Goal: Information Seeking & Learning: Check status

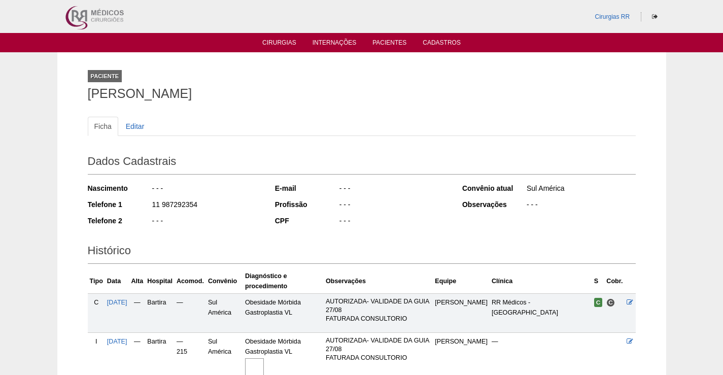
scroll to position [94, 0]
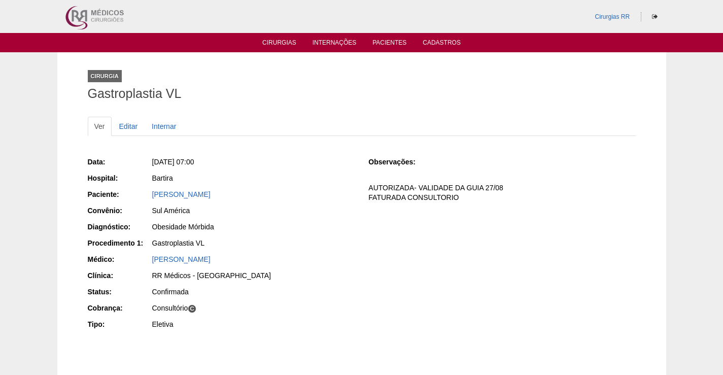
drag, startPoint x: 260, startPoint y: 190, endPoint x: 138, endPoint y: 195, distance: 121.8
click at [138, 195] on div "Paciente: KAMILLA PUPO BARBARA" at bounding box center [221, 195] width 267 height 13
copy div "Paciente: KAMILLA PUPO BARBARA"
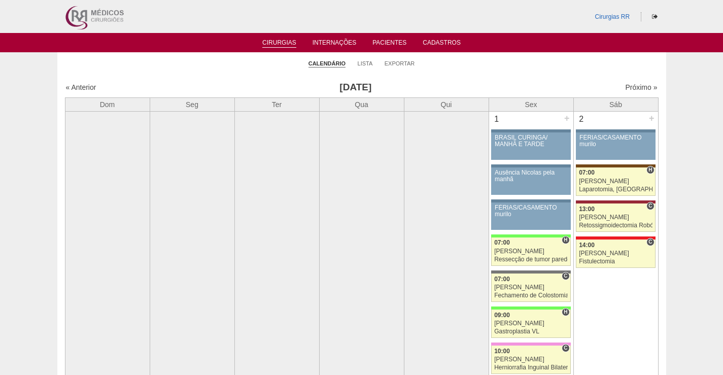
scroll to position [1116, 0]
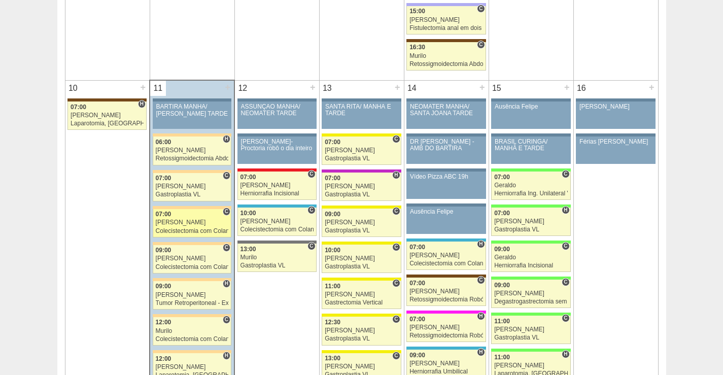
click at [200, 213] on div "07:00" at bounding box center [192, 214] width 73 height 7
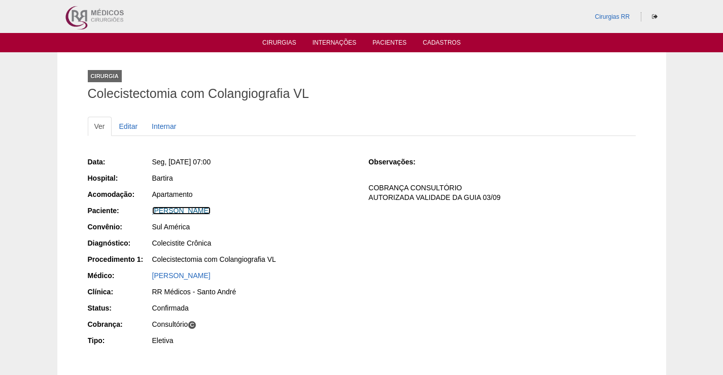
drag, startPoint x: 212, startPoint y: 212, endPoint x: 277, endPoint y: 192, distance: 67.7
click at [211, 212] on link "[PERSON_NAME]" at bounding box center [181, 210] width 58 height 8
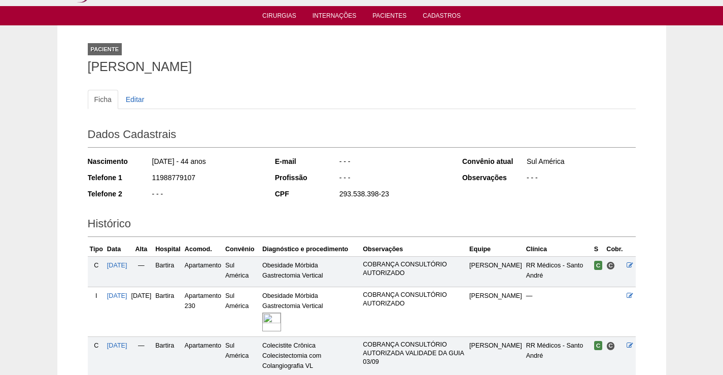
scroll to position [196, 0]
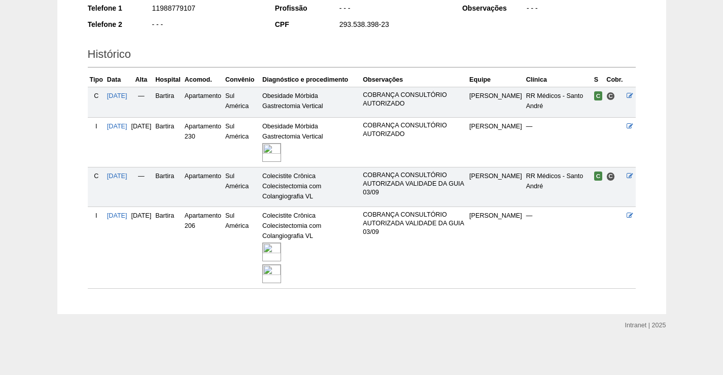
click at [281, 250] on img at bounding box center [271, 252] width 19 height 19
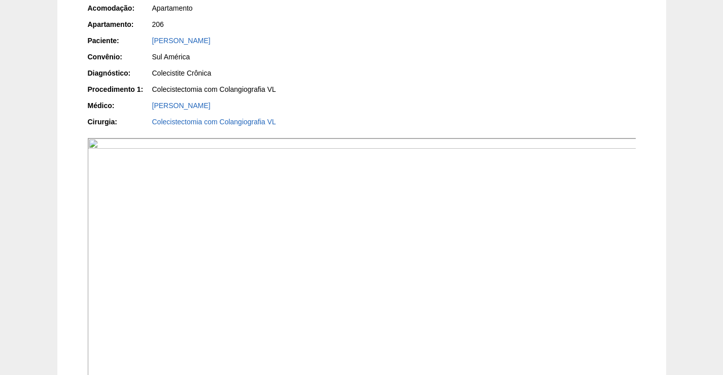
scroll to position [203, 0]
click at [493, 277] on img at bounding box center [362, 261] width 549 height 248
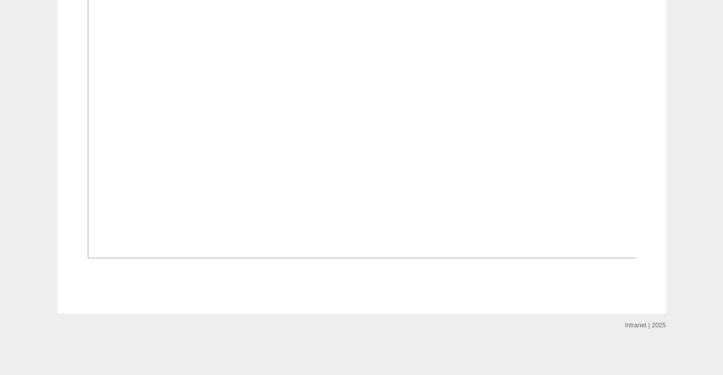
scroll to position [1522, 0]
drag, startPoint x: 449, startPoint y: 307, endPoint x: 534, endPoint y: 96, distance: 227.1
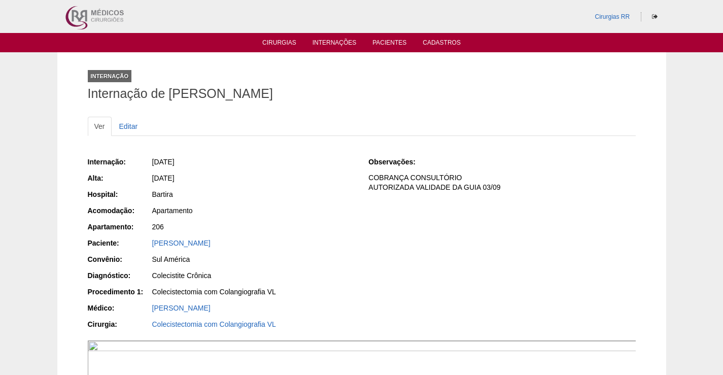
scroll to position [1522, 0]
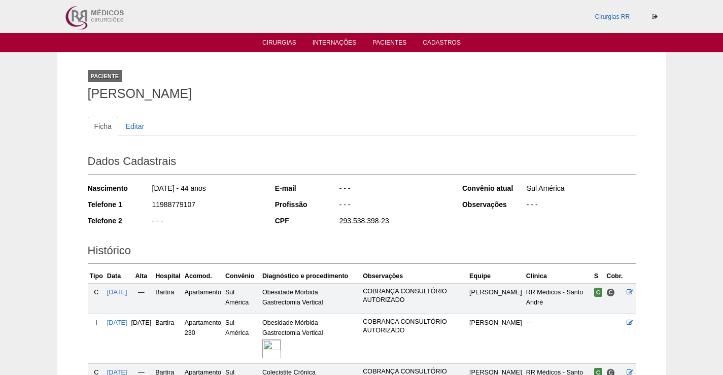
scroll to position [196, 0]
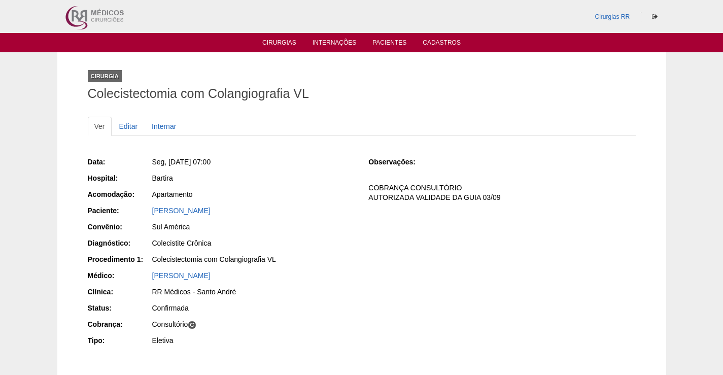
drag, startPoint x: 253, startPoint y: 204, endPoint x: 202, endPoint y: 233, distance: 58.0
click at [133, 211] on div "Paciente: DENISE CRISTINA XAVIER" at bounding box center [221, 211] width 267 height 13
copy div "Paciente: DENISE CRISTINA XAVIER"
click at [289, 195] on div "Apartamento" at bounding box center [253, 194] width 202 height 10
drag, startPoint x: 251, startPoint y: 212, endPoint x: 144, endPoint y: 215, distance: 107.6
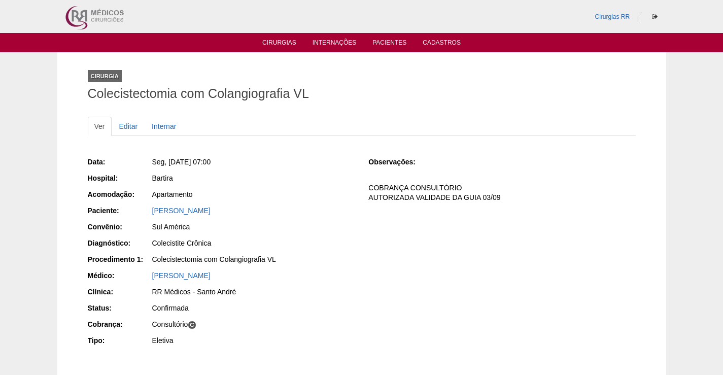
click at [144, 215] on div "Paciente: DENISE CRISTINA XAVIER" at bounding box center [221, 211] width 267 height 13
copy div "Paciente: DENISE CRISTINA XAVIER"
click at [190, 211] on link "[PERSON_NAME]" at bounding box center [181, 210] width 58 height 8
drag, startPoint x: 253, startPoint y: 212, endPoint x: 141, endPoint y: 205, distance: 112.8
click at [141, 205] on div "Paciente: DENISE CRISTINA XAVIER" at bounding box center [221, 211] width 267 height 13
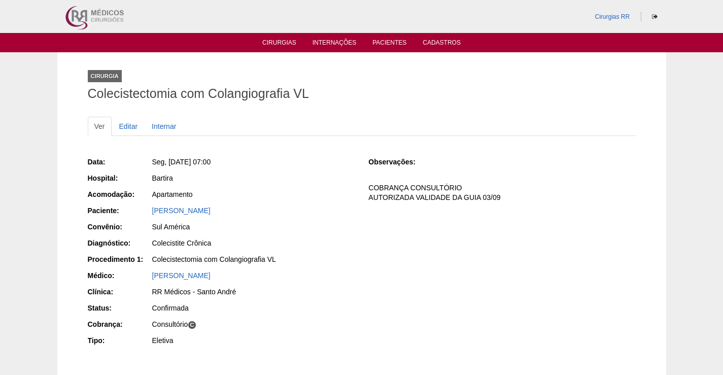
copy div "Paciente: DENISE CRISTINA XAVIER"
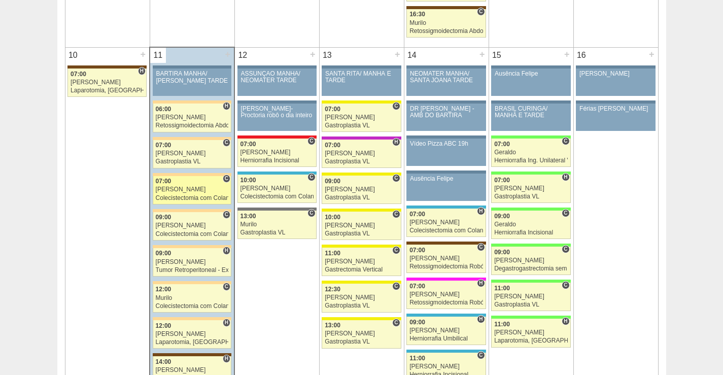
scroll to position [1167, 0]
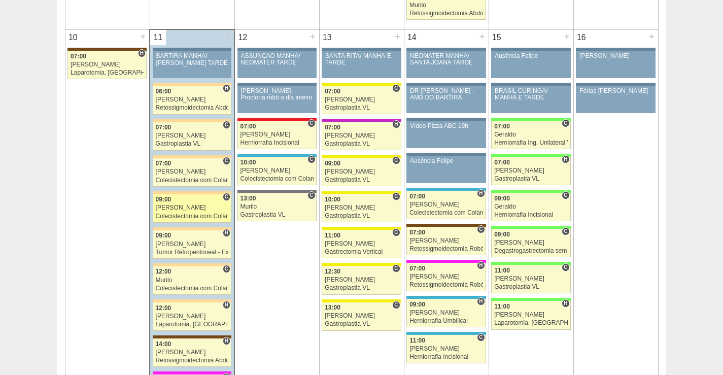
click at [203, 202] on div "09:00" at bounding box center [192, 199] width 73 height 7
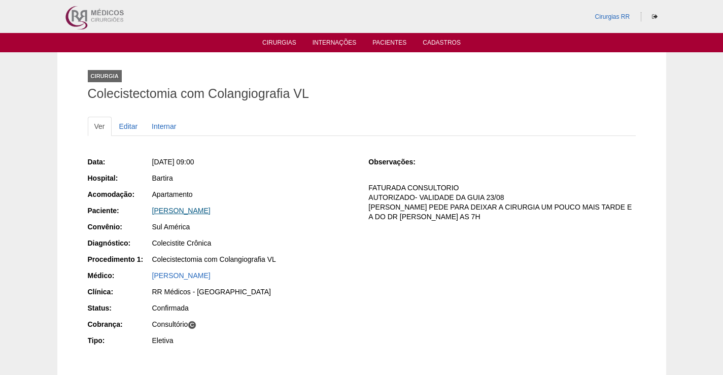
click at [211, 212] on link "[PERSON_NAME]" at bounding box center [181, 210] width 58 height 8
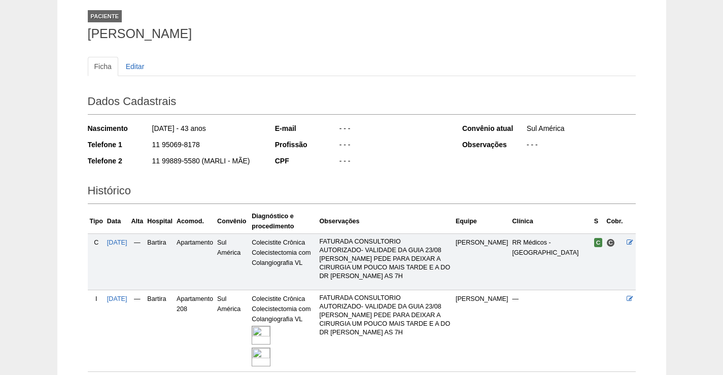
scroll to position [135, 0]
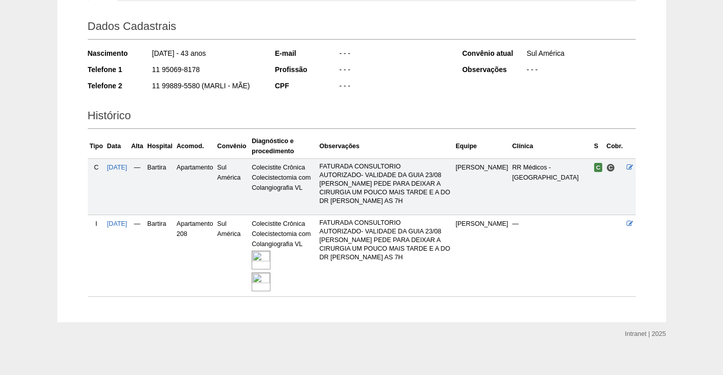
click at [270, 251] on img at bounding box center [261, 260] width 19 height 19
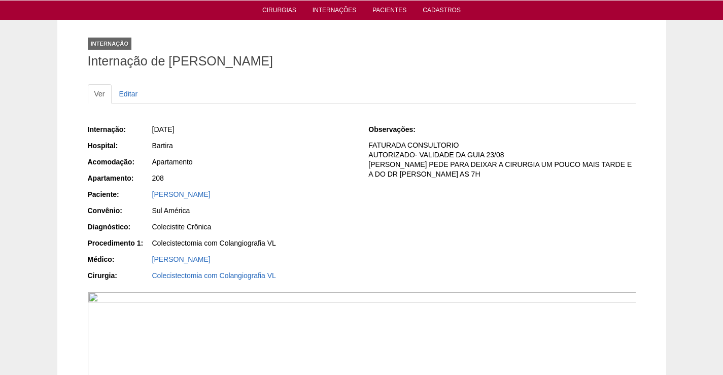
scroll to position [51, 0]
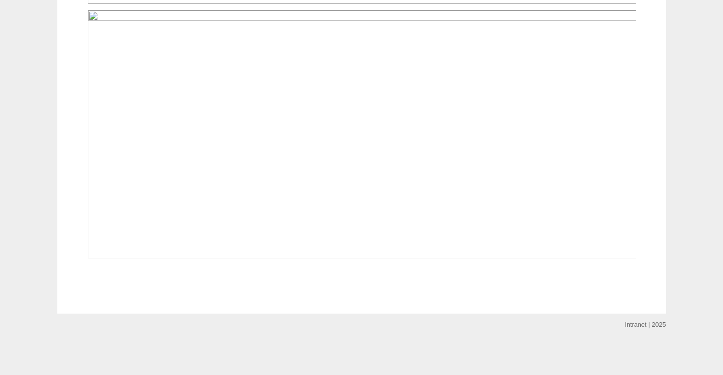
scroll to position [1573, 0]
click at [444, 258] on img at bounding box center [362, 134] width 549 height 248
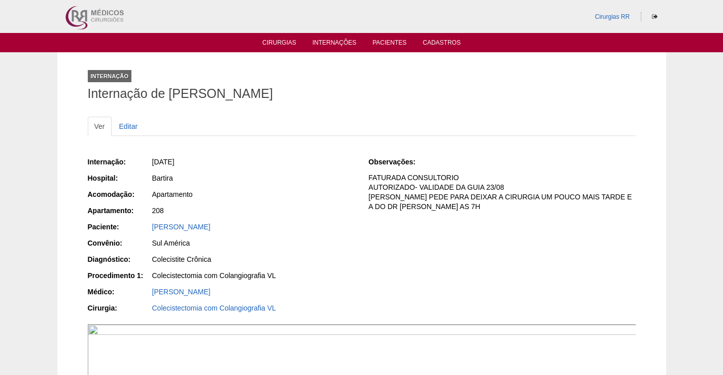
scroll to position [1573, 0]
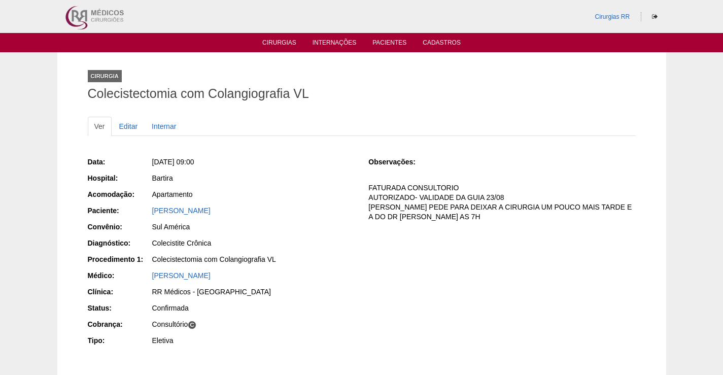
drag, startPoint x: 290, startPoint y: 209, endPoint x: 139, endPoint y: 210, distance: 150.7
click at [137, 210] on div "Paciente: ANDREIA MARIA TEIXEIRA VARELLA" at bounding box center [221, 211] width 267 height 13
copy div "Paciente: ANDREIA MARIA TEIXEIRA VARELLA"
click at [211, 214] on link "[PERSON_NAME]" at bounding box center [181, 210] width 58 height 8
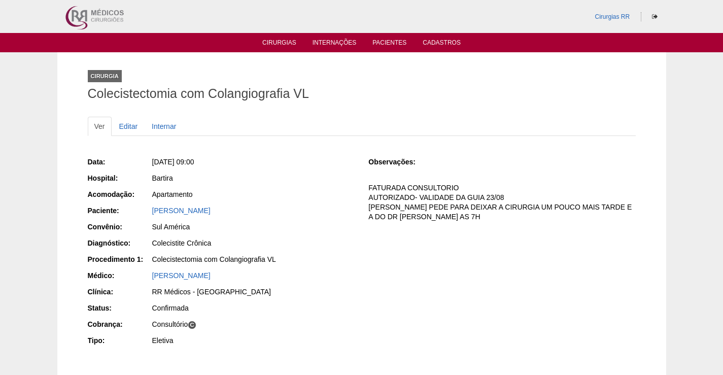
drag, startPoint x: 294, startPoint y: 209, endPoint x: 197, endPoint y: 212, distance: 96.9
click at [144, 212] on div "Paciente: [PERSON_NAME]" at bounding box center [221, 211] width 267 height 13
copy div "Paciente: [PERSON_NAME]"
